Goal: Find specific page/section: Find specific page/section

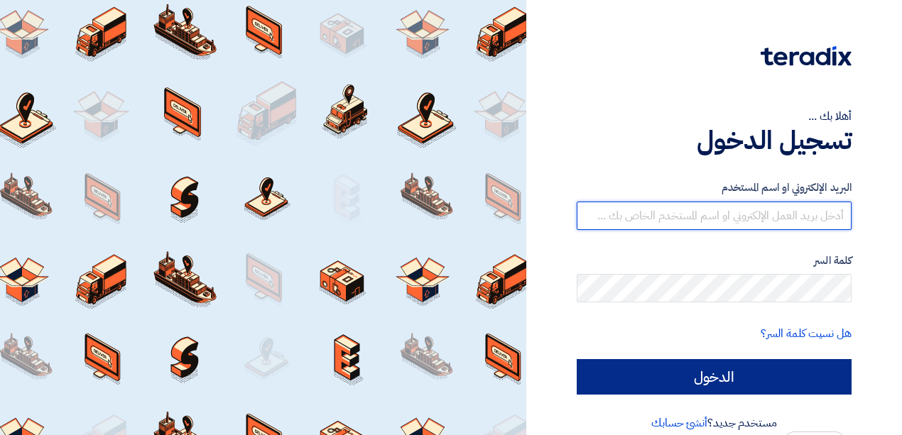
type input "[EMAIL_ADDRESS][DOMAIN_NAME]"
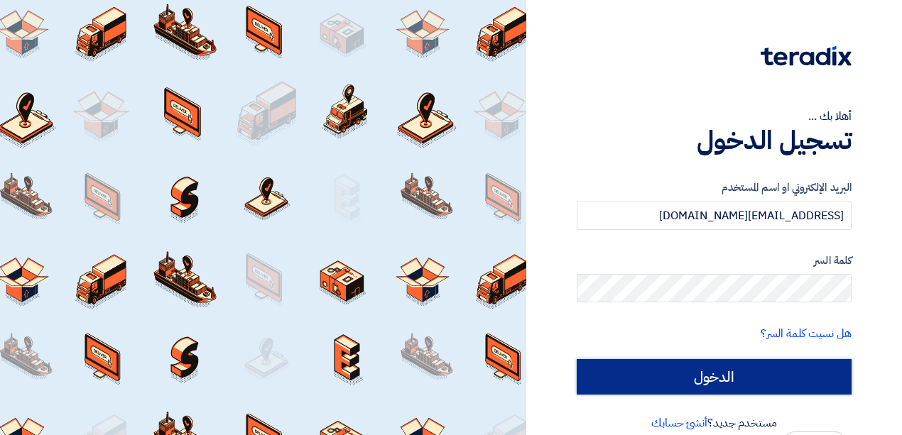
click at [704, 378] on input "الدخول" at bounding box center [714, 377] width 275 height 36
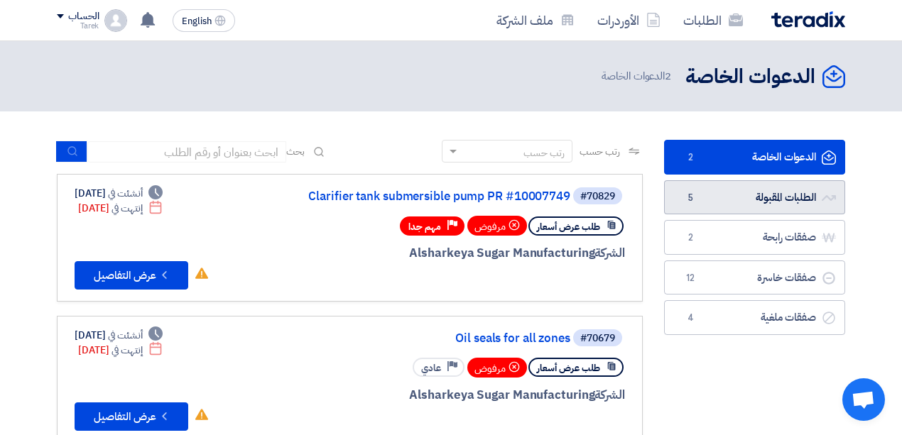
click at [732, 189] on link "الطلبات المقبولة الطلبات المقبولة 5" at bounding box center [754, 197] width 181 height 35
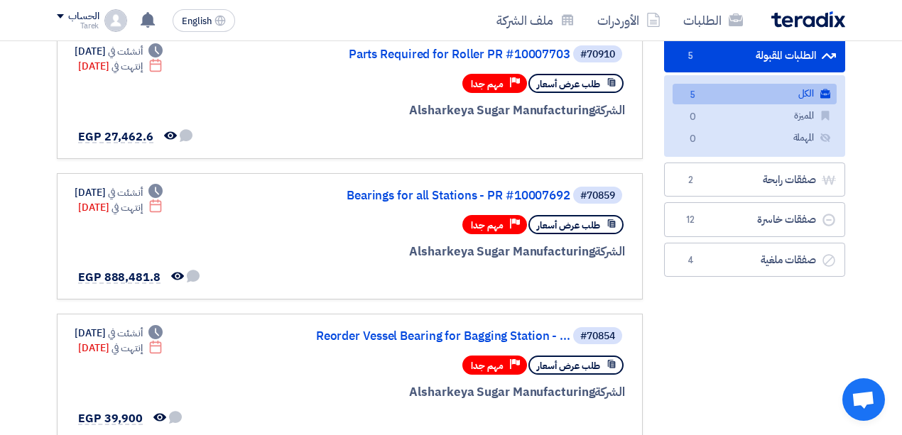
scroll to position [47, 0]
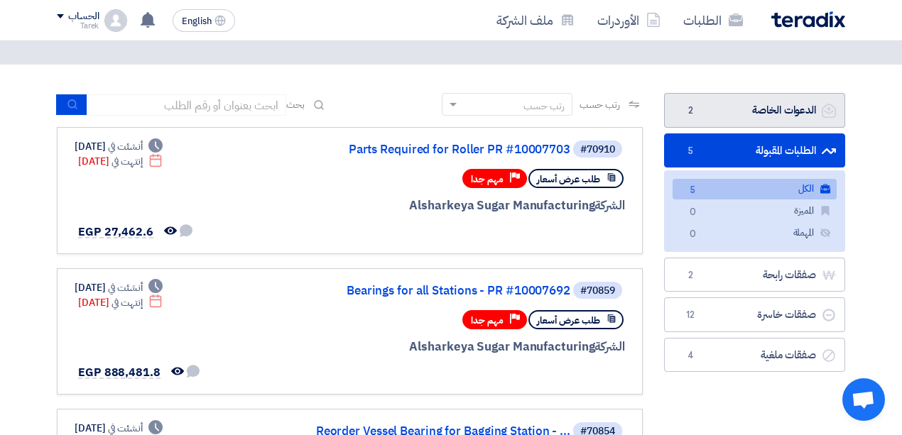
click at [739, 111] on link "الدعوات الخاصة الدعوات الخاصة 2" at bounding box center [754, 110] width 181 height 35
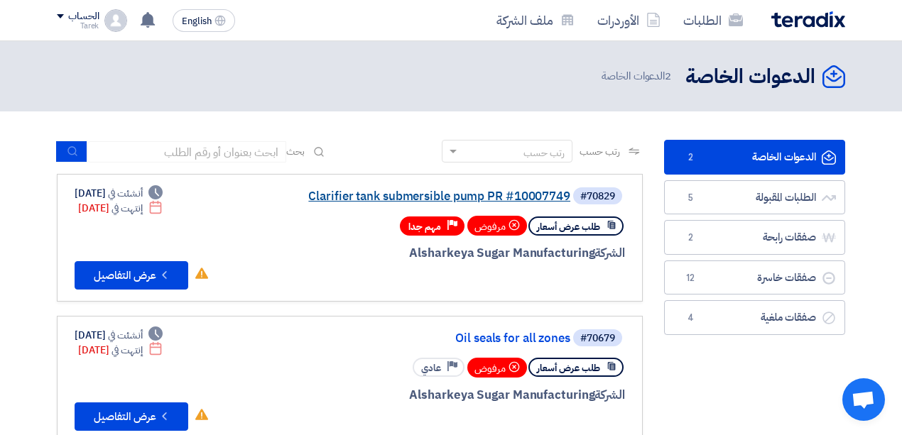
click at [347, 190] on link "Clarifier tank submersible pump PR #10007749" at bounding box center [428, 196] width 284 height 13
